Goal: Find specific page/section: Find specific page/section

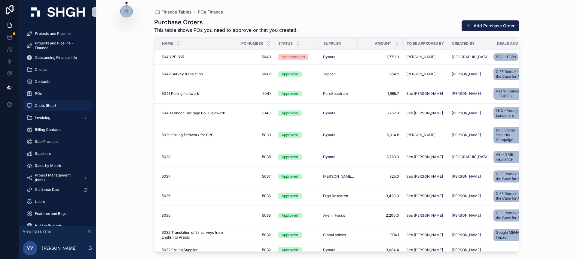
scroll to position [76, 0]
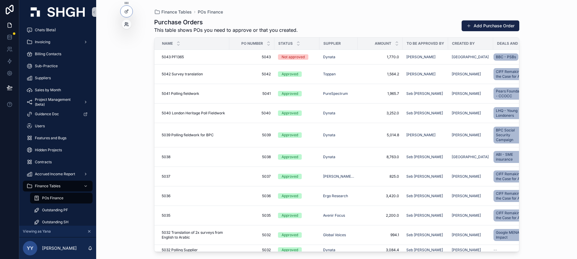
click at [126, 22] on icon at bounding box center [126, 24] width 5 height 5
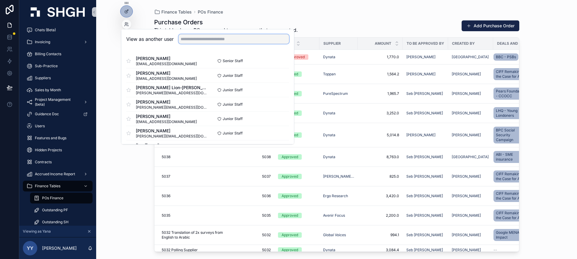
click at [192, 41] on input "text" at bounding box center [233, 39] width 110 height 10
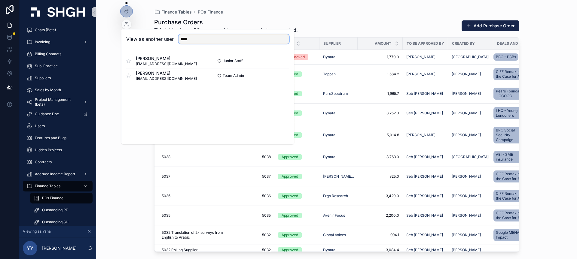
type input "****"
click at [201, 119] on div "View as another user **** [PERSON_NAME] [EMAIL_ADDRESS][DOMAIN_NAME] Junior Sta…" at bounding box center [207, 86] width 173 height 115
click at [275, 77] on button "Select" at bounding box center [281, 75] width 16 height 9
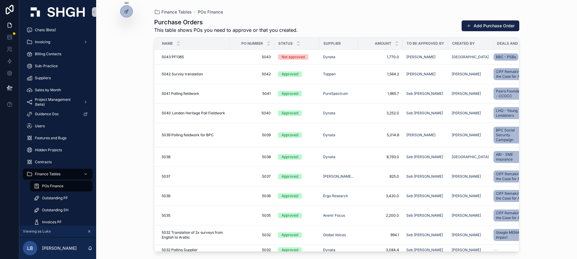
click at [108, 60] on div "Finance Tables POs Finance Purchase Orders This table shows POs you need to app…" at bounding box center [336, 129] width 480 height 259
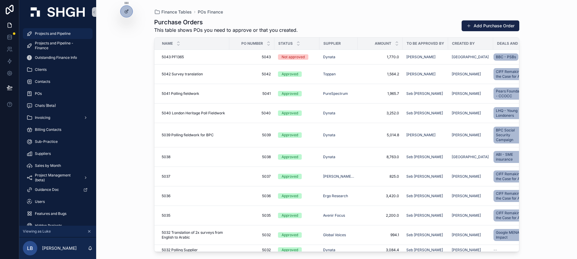
click at [63, 35] on span "Projects and Pipeline" at bounding box center [53, 33] width 36 height 5
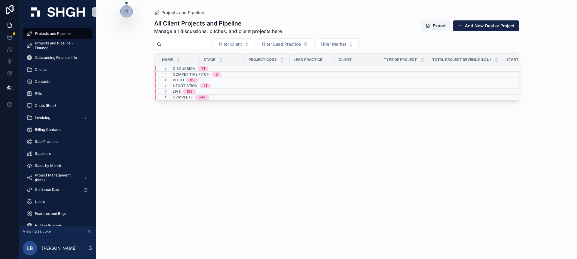
click at [270, 121] on div "All Client Projects and Pipeline Manage all discussions, pitches, and client pr…" at bounding box center [336, 134] width 365 height 236
click at [254, 90] on div "Live 155" at bounding box center [222, 91] width 135 height 5
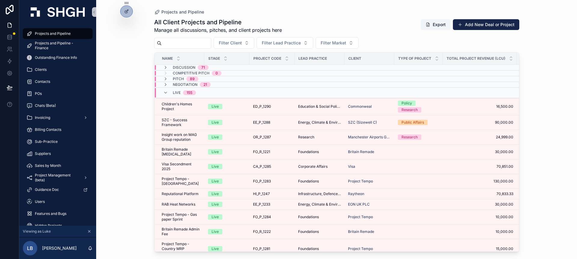
click at [536, 140] on div "Projects and Pipeline All Client Projects and Pipeline Manage all discussions, …" at bounding box center [336, 129] width 480 height 259
click at [544, 101] on div "Projects and Pipeline All Client Projects and Pipeline Manage all discussions, …" at bounding box center [336, 129] width 480 height 259
